Goal: Find specific page/section: Find specific page/section

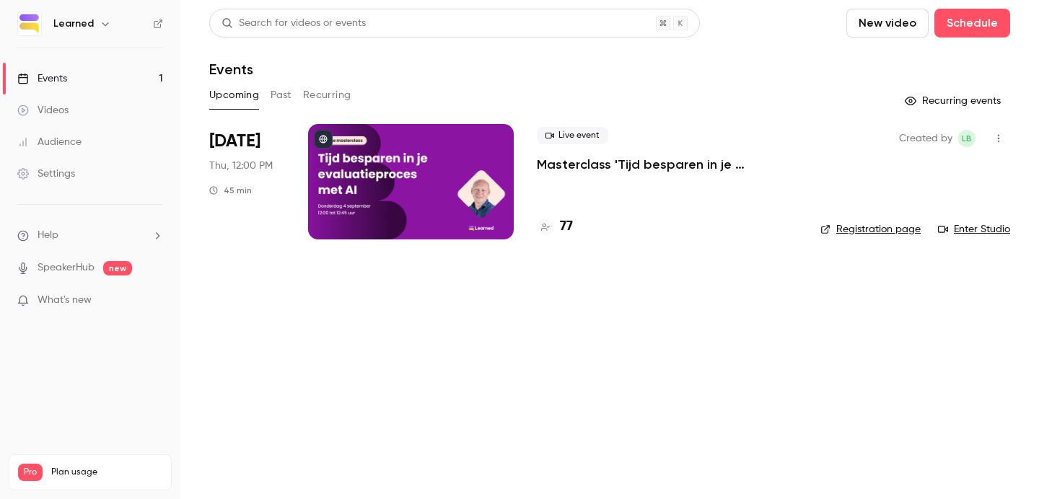
click at [438, 204] on div at bounding box center [411, 181] width 206 height 115
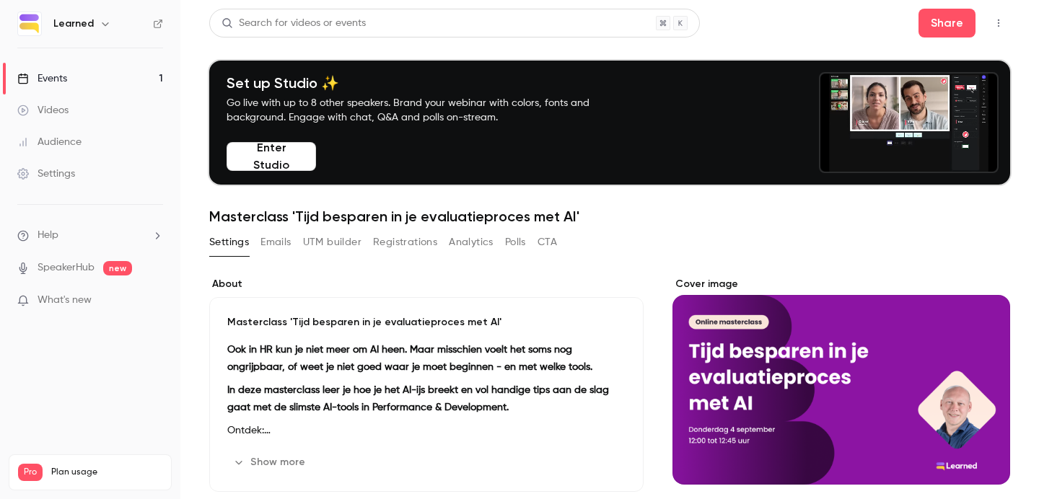
click at [422, 244] on button "Registrations" at bounding box center [405, 242] width 64 height 23
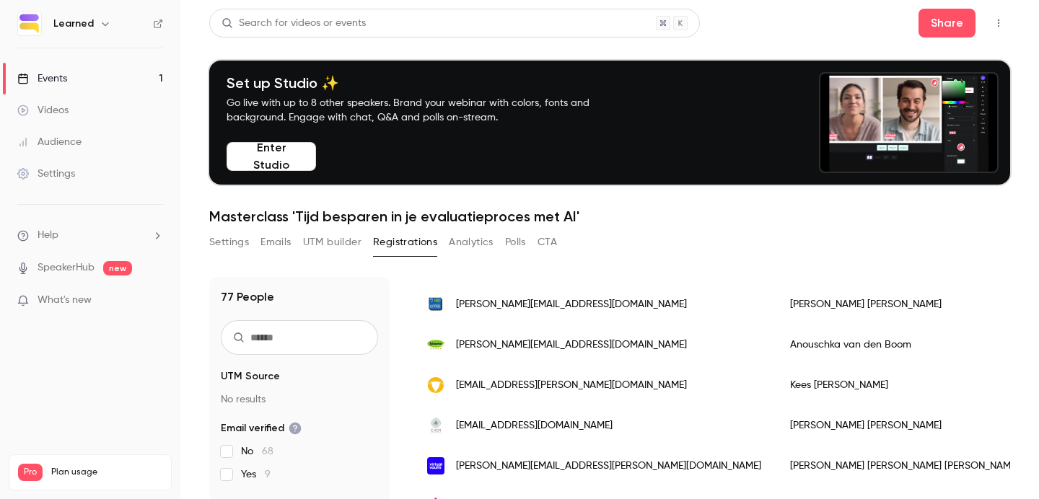
scroll to position [293, 0]
